Goal: Task Accomplishment & Management: Use online tool/utility

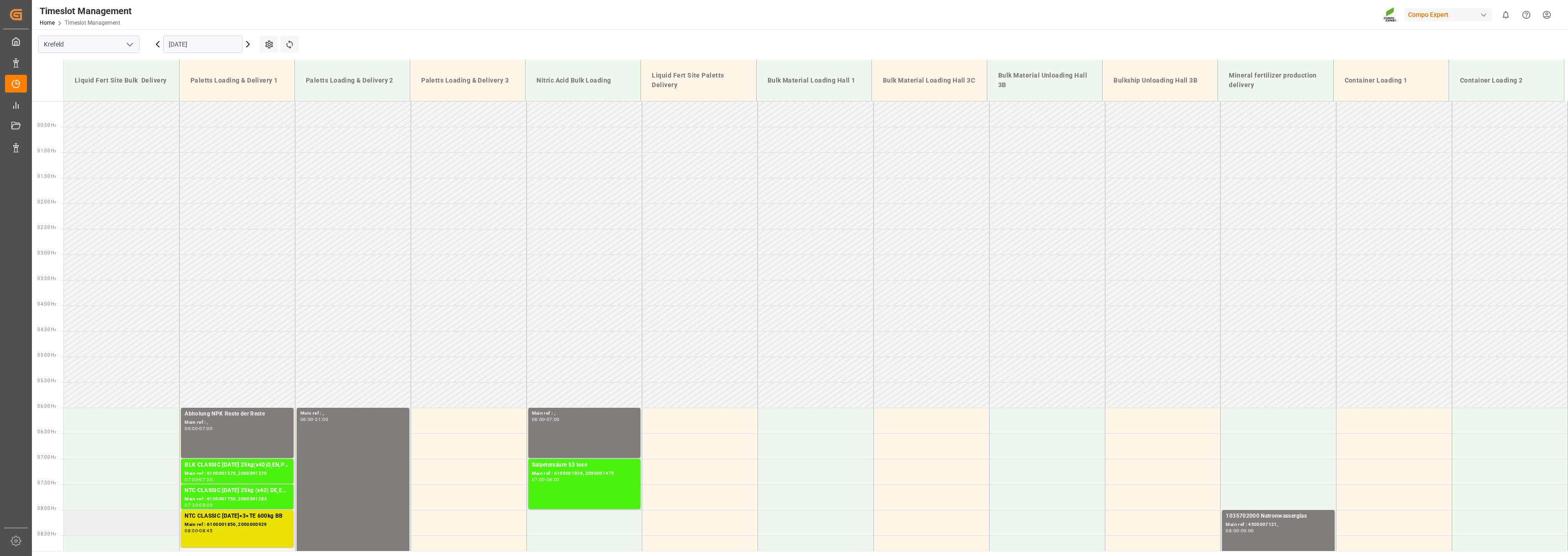
scroll to position [104, 0]
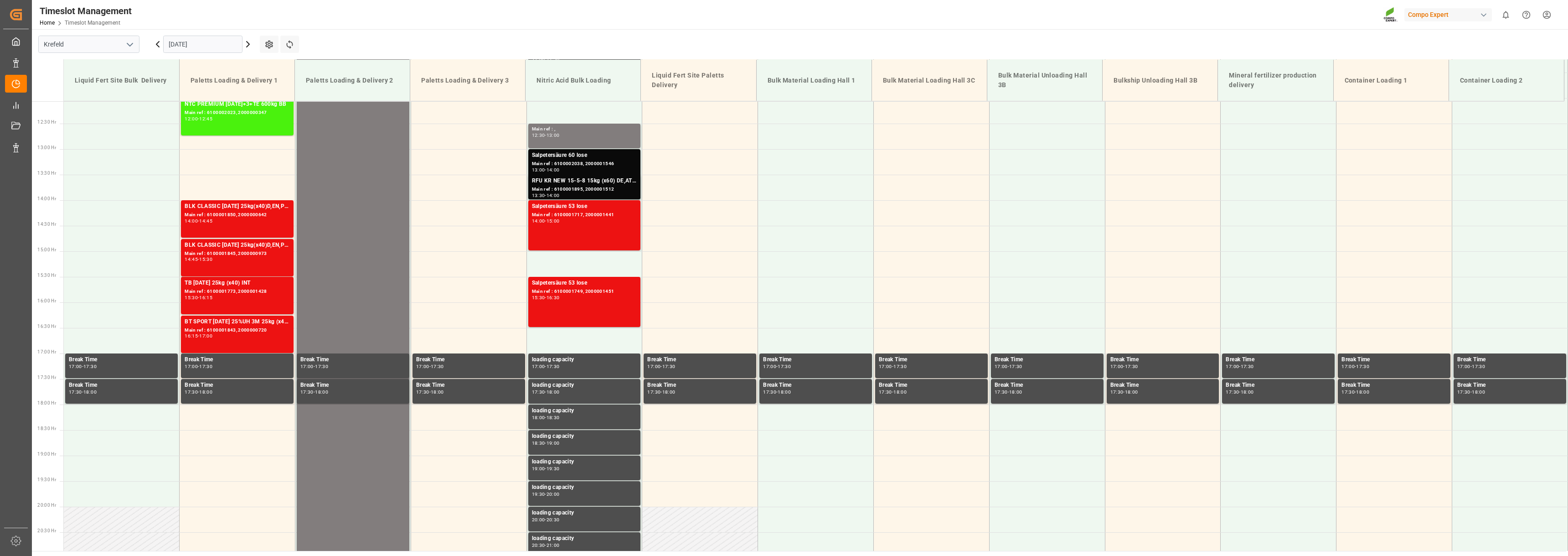
scroll to position [616, 0]
